Goal: Information Seeking & Learning: Learn about a topic

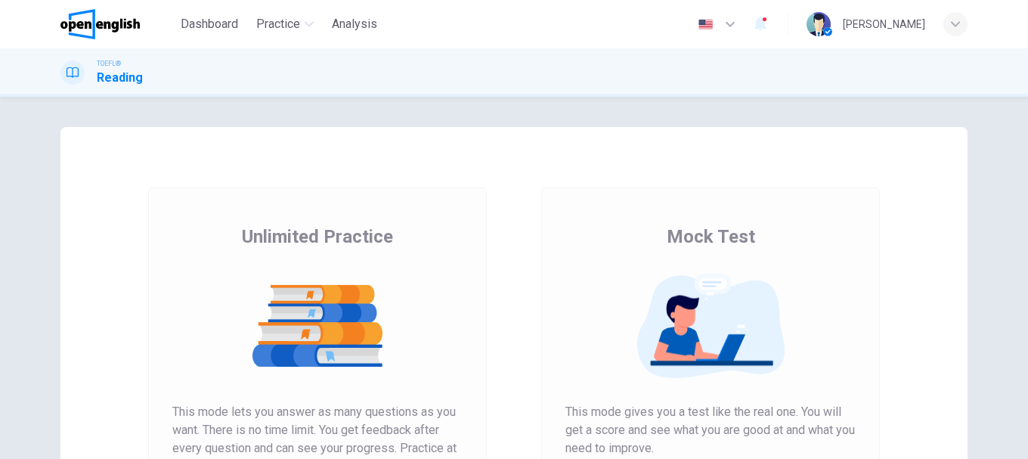
click at [329, 357] on div "Unlimited Practice This mode lets you answer as many questions as you want. The…" at bounding box center [317, 389] width 338 height 404
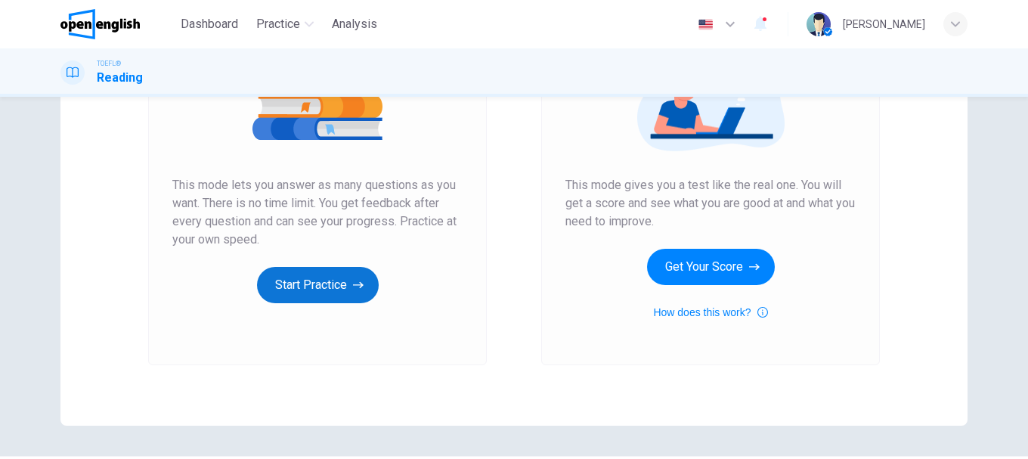
click at [320, 278] on button "Start Practice" at bounding box center [318, 285] width 122 height 36
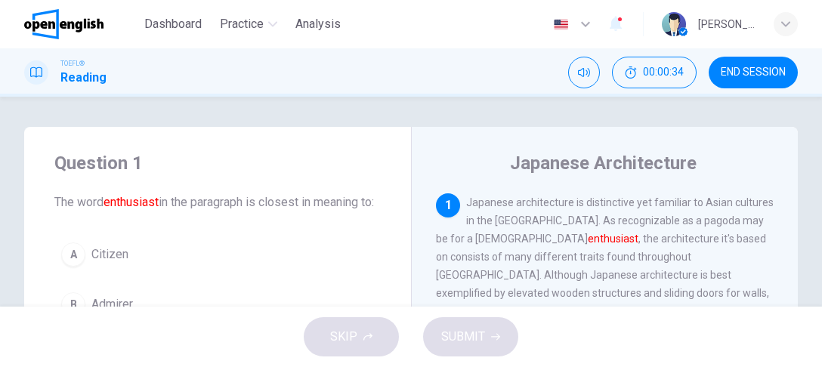
scroll to position [60, 0]
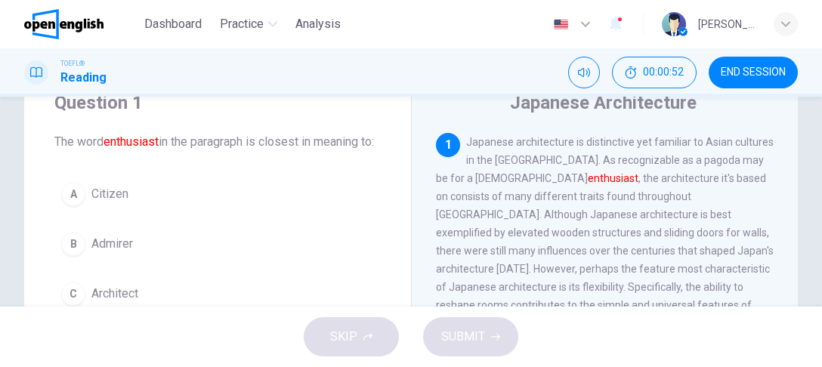
drag, startPoint x: 466, startPoint y: 142, endPoint x: 555, endPoint y: 153, distance: 89.8
click at [555, 153] on div "1 Japanese architecture is distinctive yet familiar to Asian cultures in the [G…" at bounding box center [605, 251] width 338 height 236
click at [551, 141] on span "Japanese architecture is distinctive yet familiar to Asian cultures in the [GEO…" at bounding box center [605, 251] width 338 height 230
click at [515, 199] on span "Japanese architecture is distinctive yet familiar to Asian cultures in the [GEO…" at bounding box center [605, 251] width 338 height 230
click at [626, 169] on div "1 Japanese architecture is distinctive yet familiar to Asian cultures in the [G…" at bounding box center [605, 251] width 338 height 236
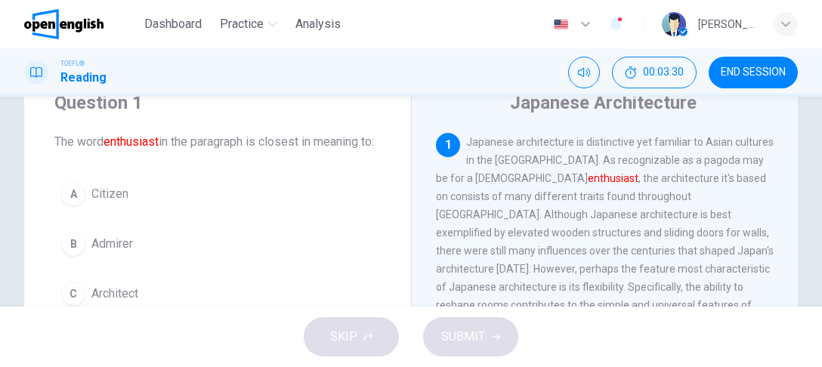
click at [626, 169] on div "1 Japanese architecture is distinctive yet familiar to Asian cultures in the [G…" at bounding box center [605, 251] width 338 height 236
click at [611, 183] on span "Japanese architecture is distinctive yet familiar to Asian cultures in the [GEO…" at bounding box center [605, 251] width 338 height 230
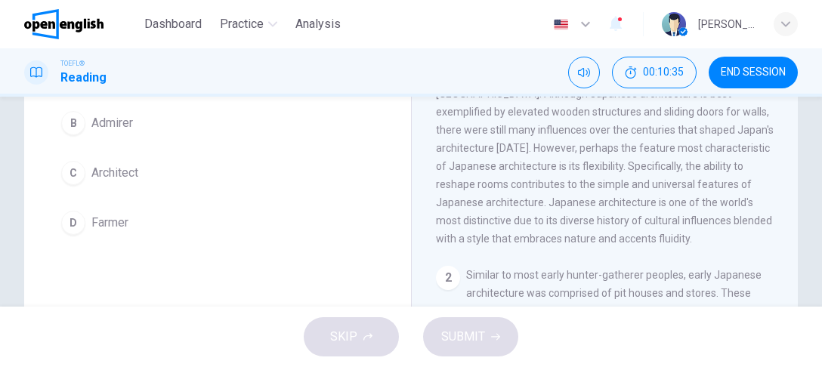
scroll to position [121, 0]
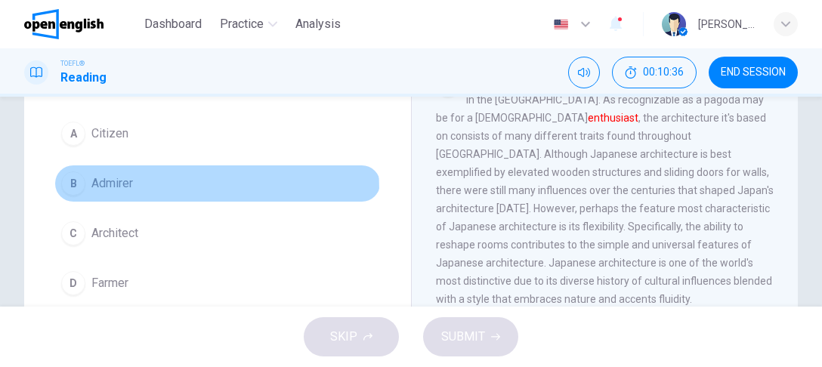
click at [102, 193] on span "Admirer" at bounding box center [112, 184] width 42 height 18
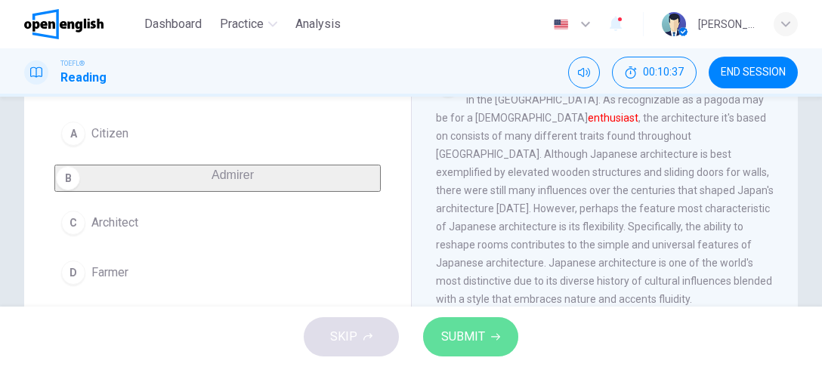
click at [471, 332] on span "SUBMIT" at bounding box center [463, 336] width 44 height 21
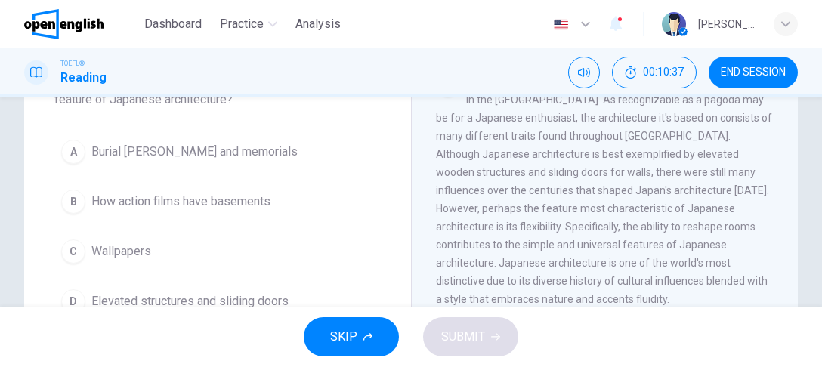
drag, startPoint x: 726, startPoint y: 78, endPoint x: 447, endPoint y: 54, distance: 279.8
click at [726, 77] on span "END SESSION" at bounding box center [753, 72] width 65 height 12
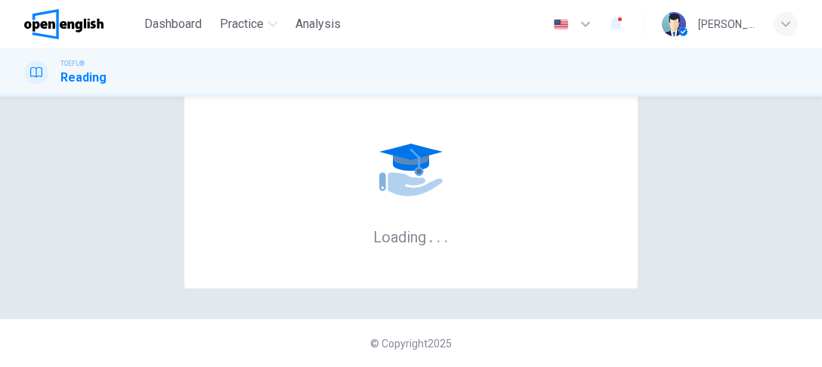
scroll to position [0, 0]
